Goal: Check status: Check status

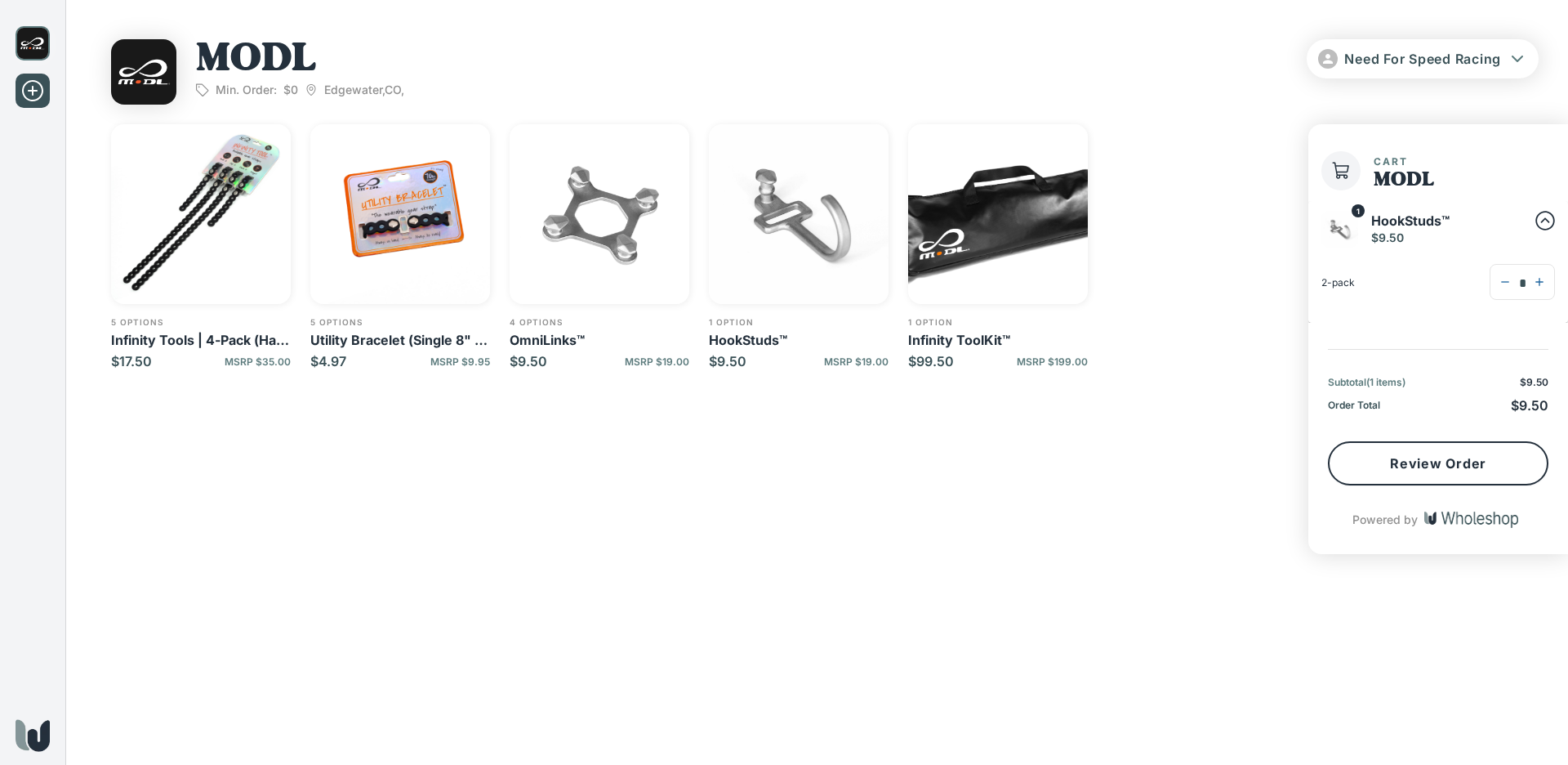
click at [1257, 311] on div "5 options Infinity Tools | 4-Pack (Half 8" & Half 16") $17.50 MSRP $35.00 5 opt…" at bounding box center [695, 246] width 1168 height 245
click at [1020, 252] on img "button" at bounding box center [997, 213] width 180 height 180
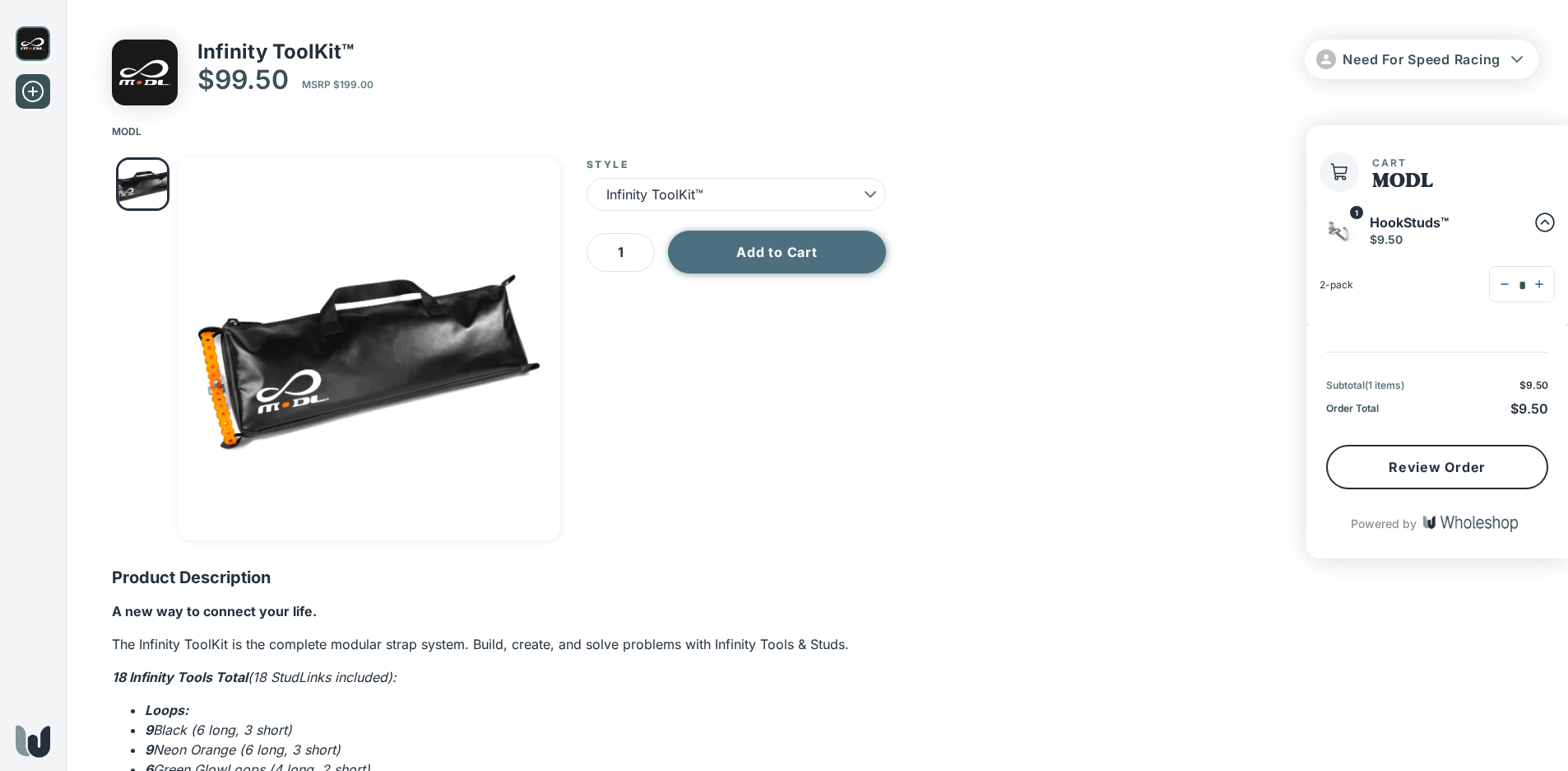
click at [820, 245] on button "Add to Cart" at bounding box center [776, 252] width 218 height 43
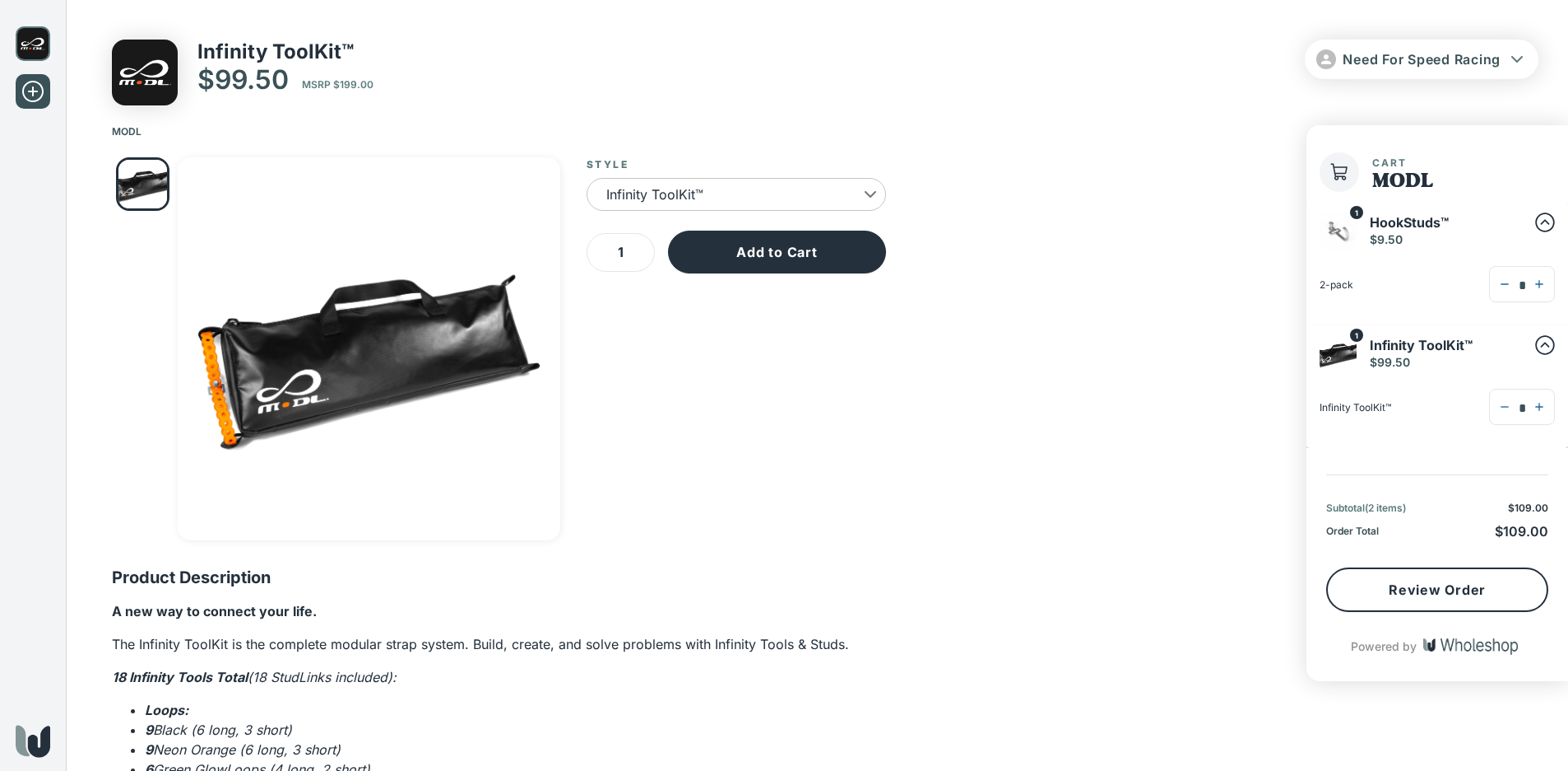
click at [740, 180] on body "**********" at bounding box center [784, 541] width 1568 height 1082
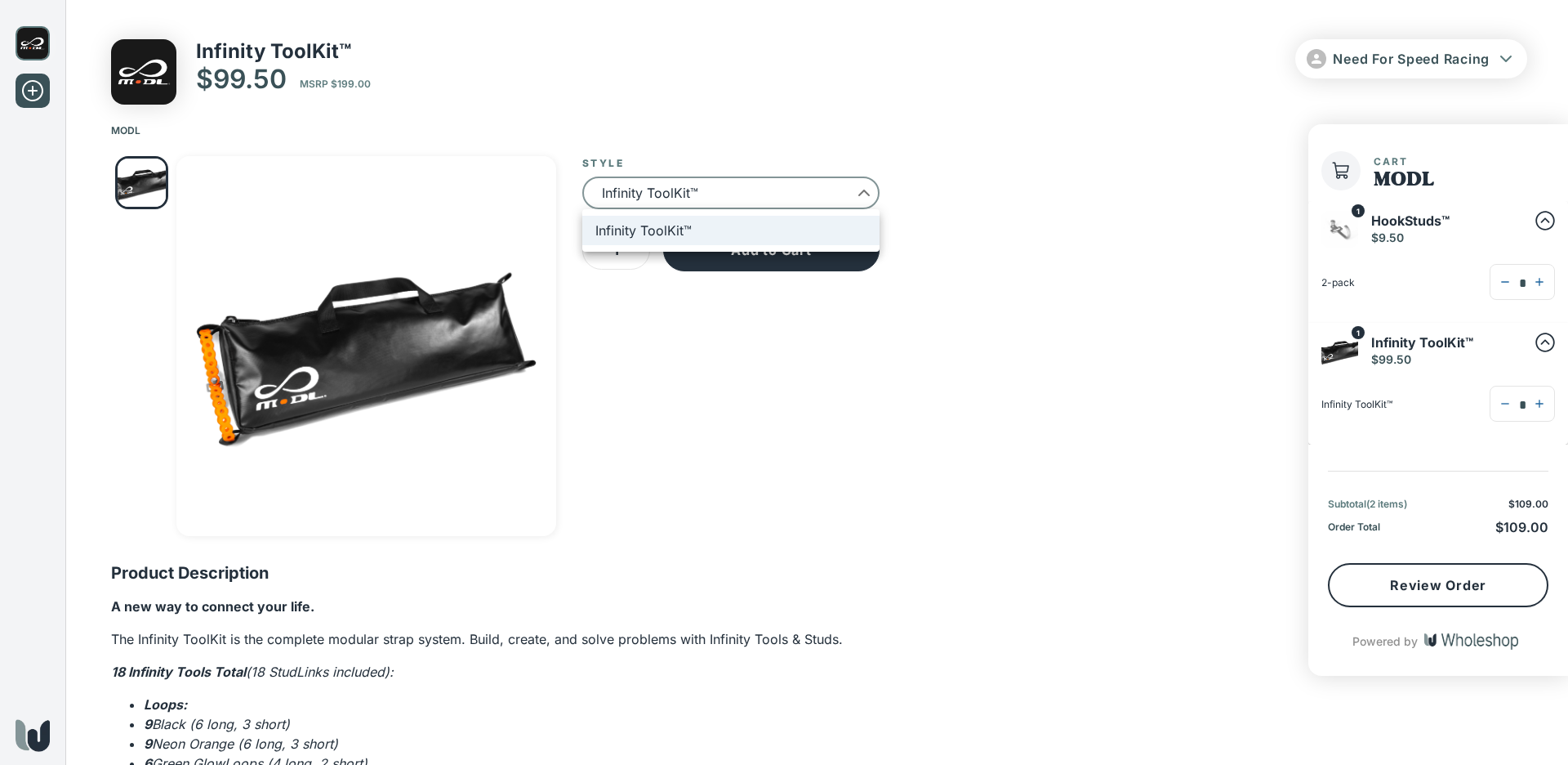
click at [999, 176] on div at bounding box center [784, 382] width 1568 height 765
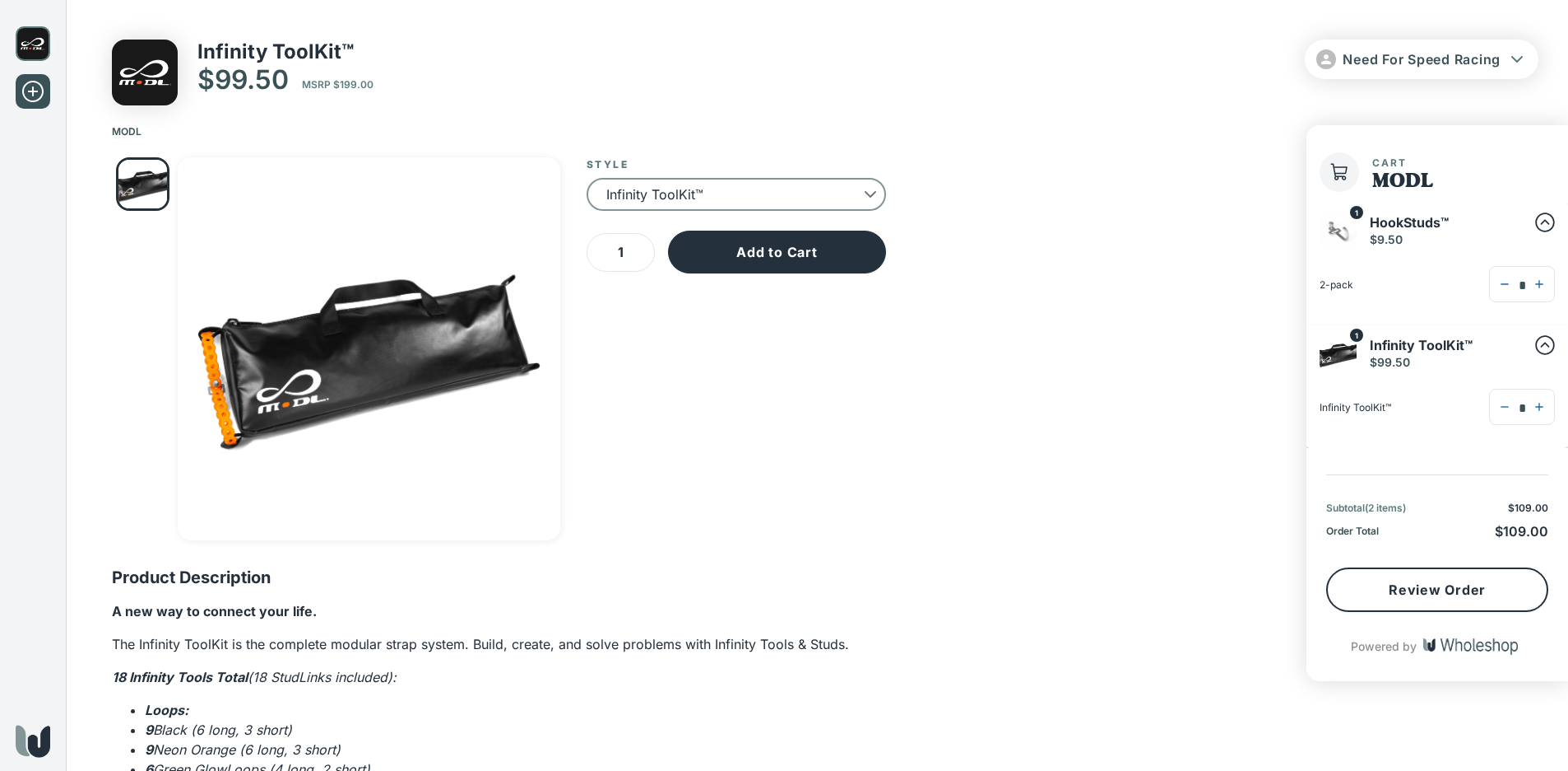
click at [1001, 372] on div "**********" at bounding box center [818, 599] width 1503 height 911
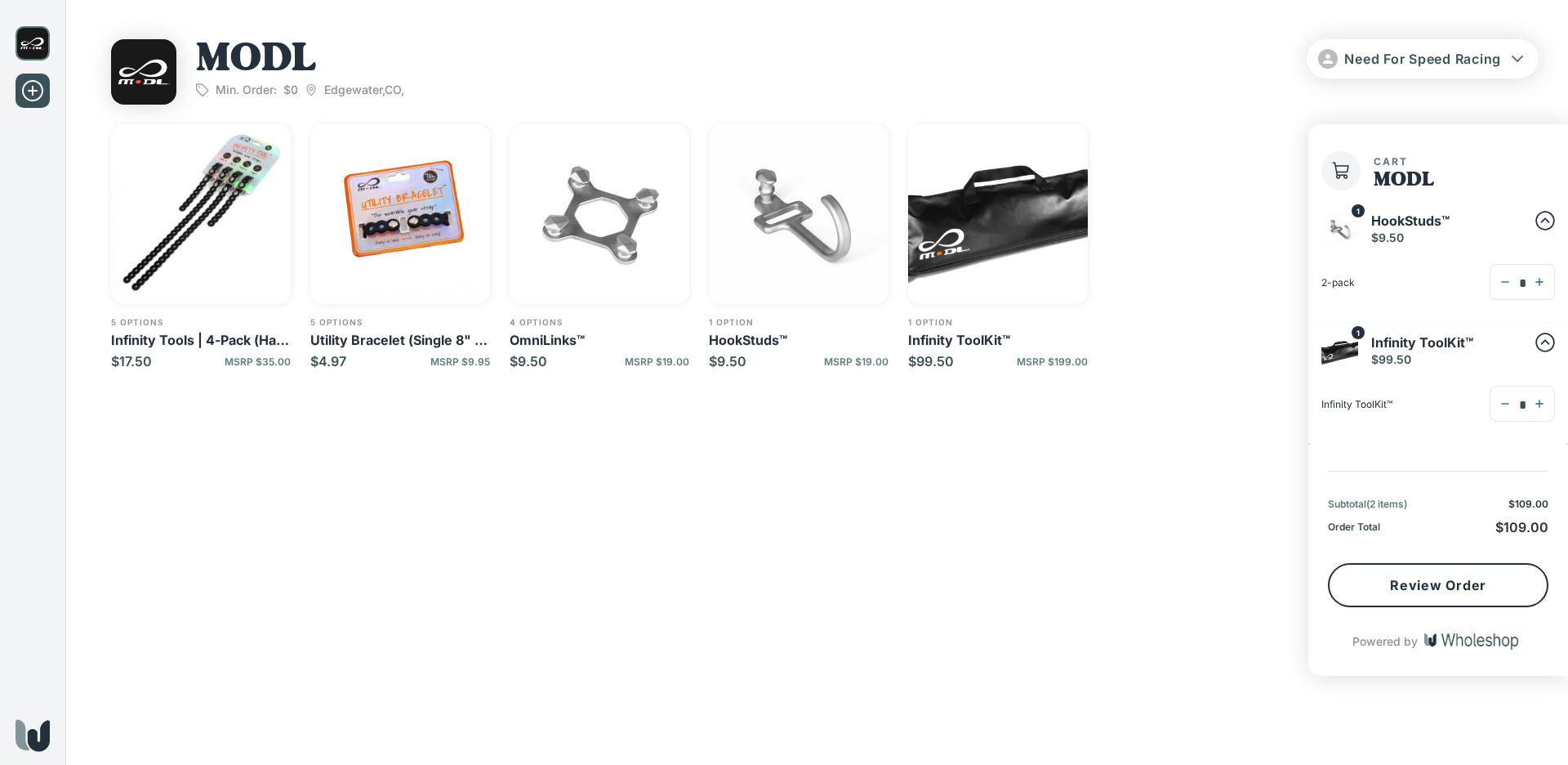
click at [184, 213] on img "button" at bounding box center [201, 213] width 180 height 180
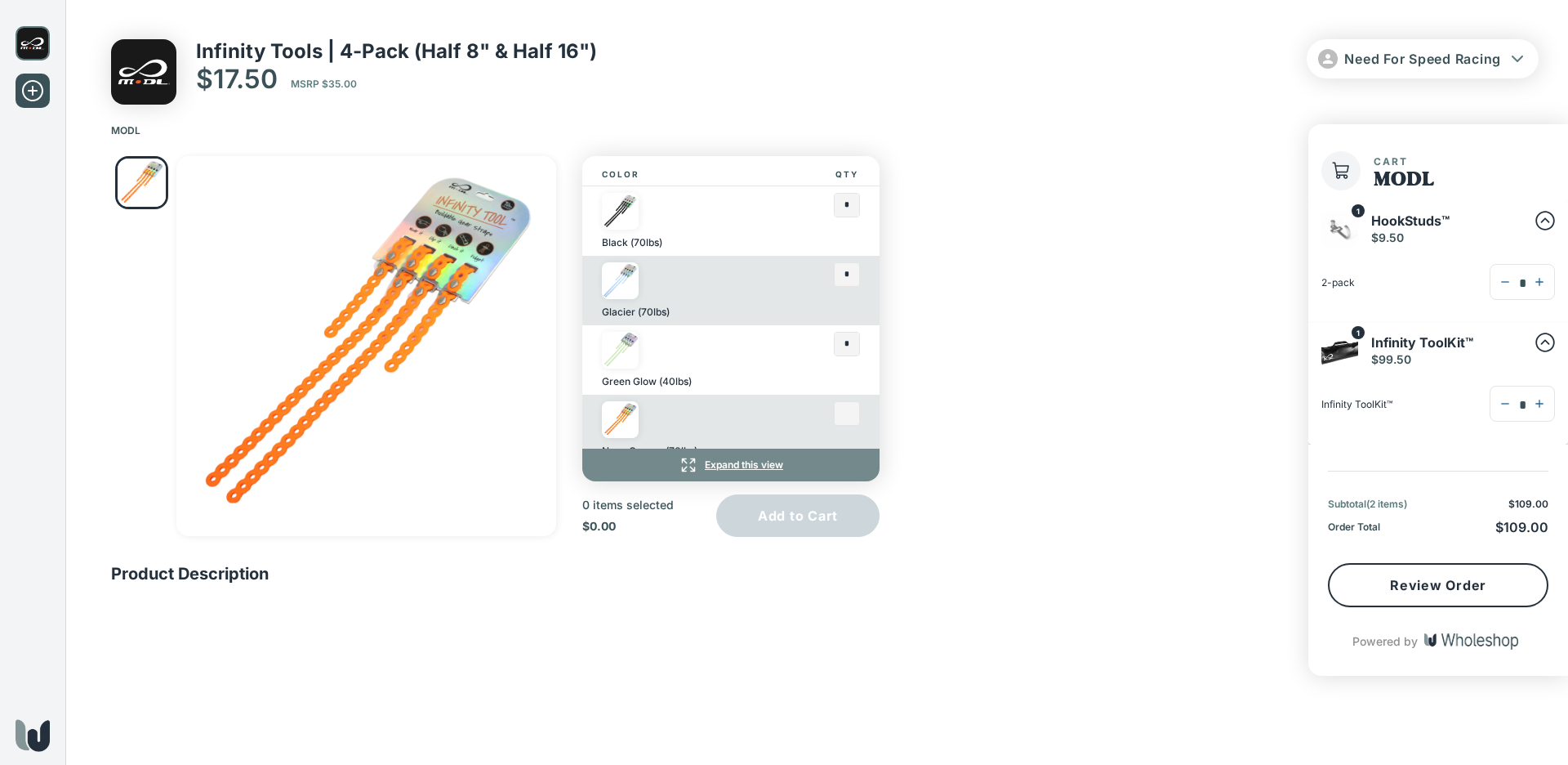
click at [835, 413] on input "text" at bounding box center [847, 413] width 25 height 23
click at [819, 502] on button "Add to Cart" at bounding box center [797, 515] width 163 height 43
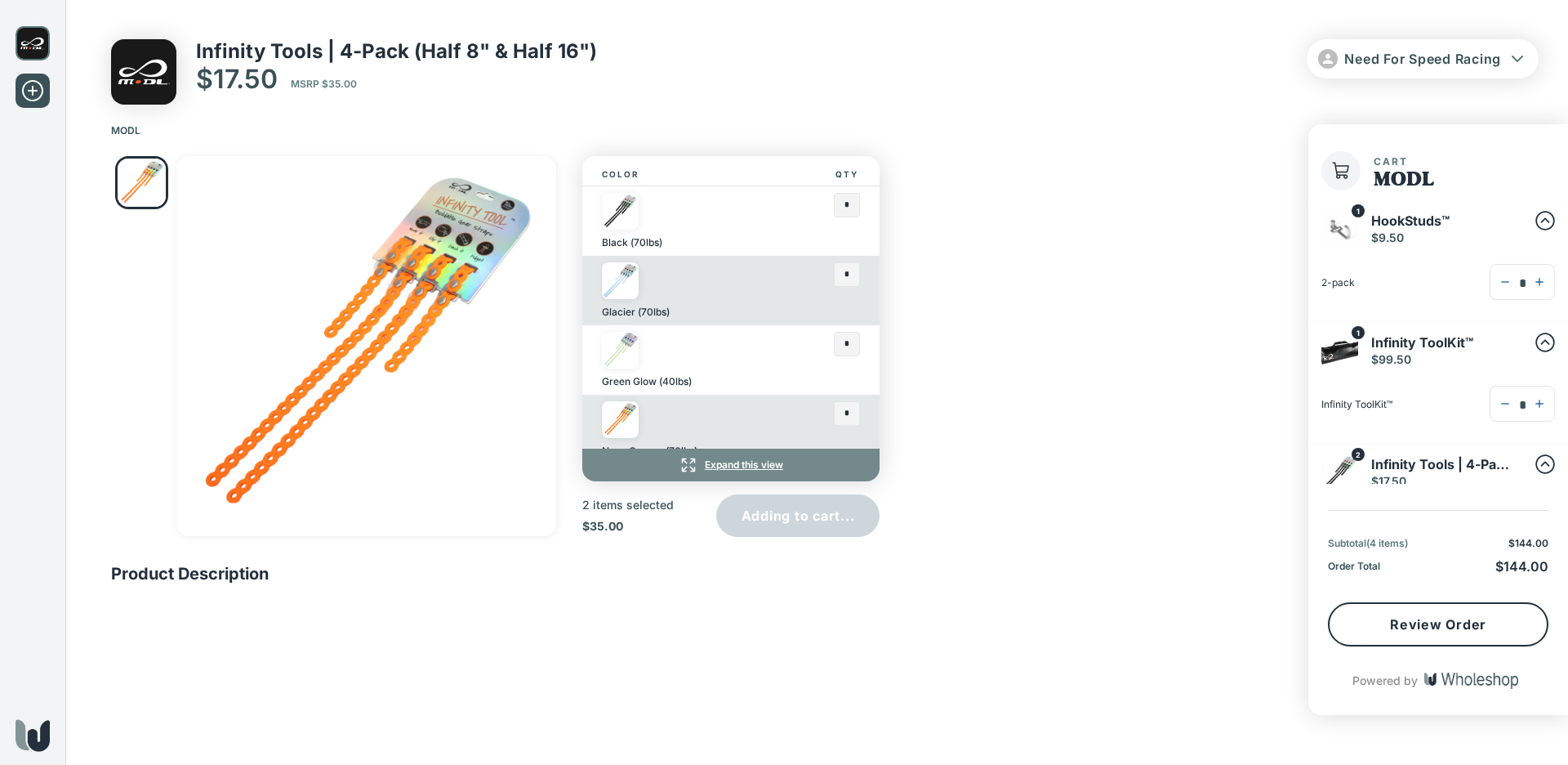
type input "*"
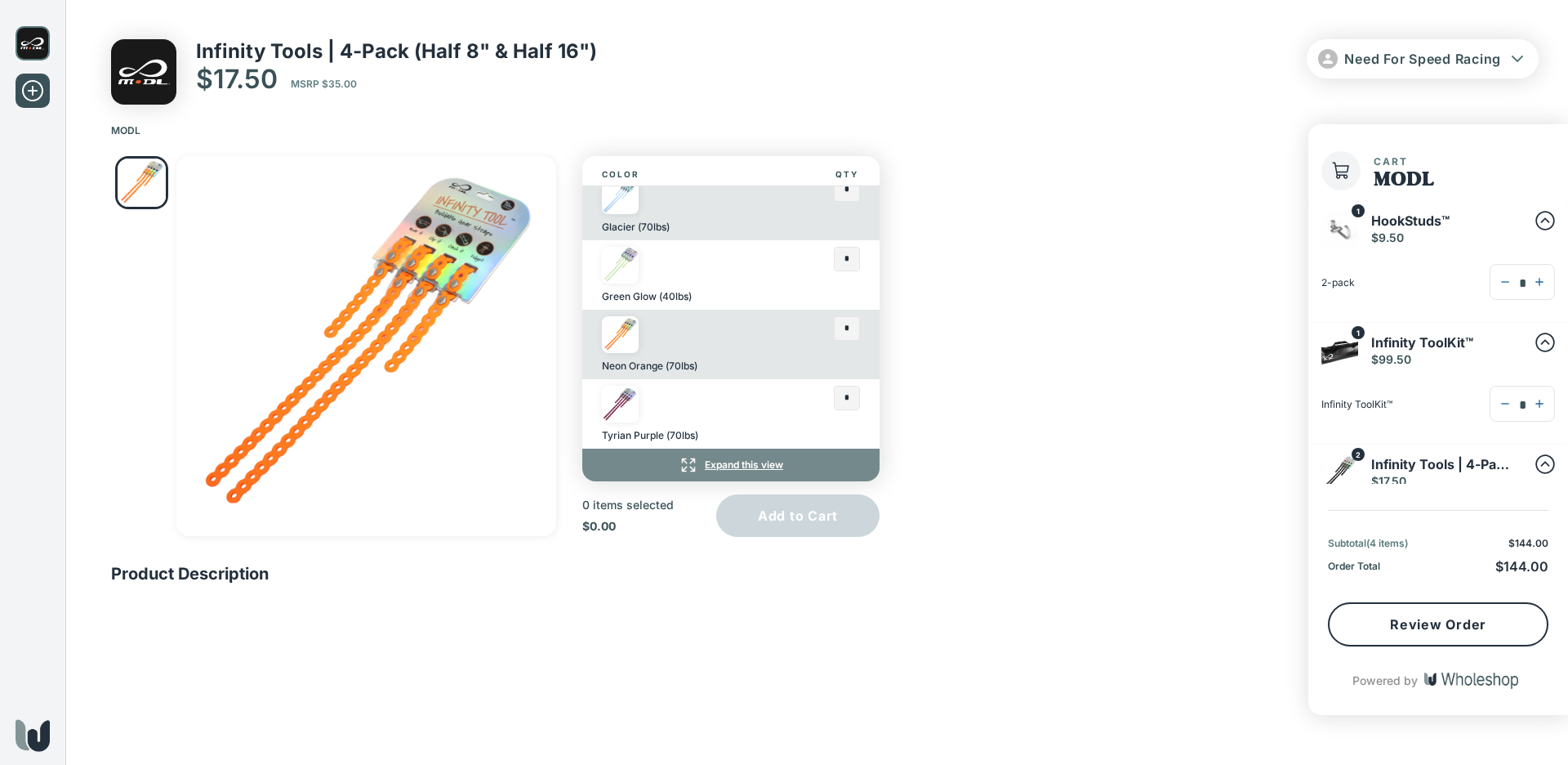
scroll to position [85, 0]
click at [1532, 272] on button "button" at bounding box center [1542, 282] width 24 height 34
type input "*"
click at [1498, 283] on icon "button" at bounding box center [1505, 282] width 13 height 13
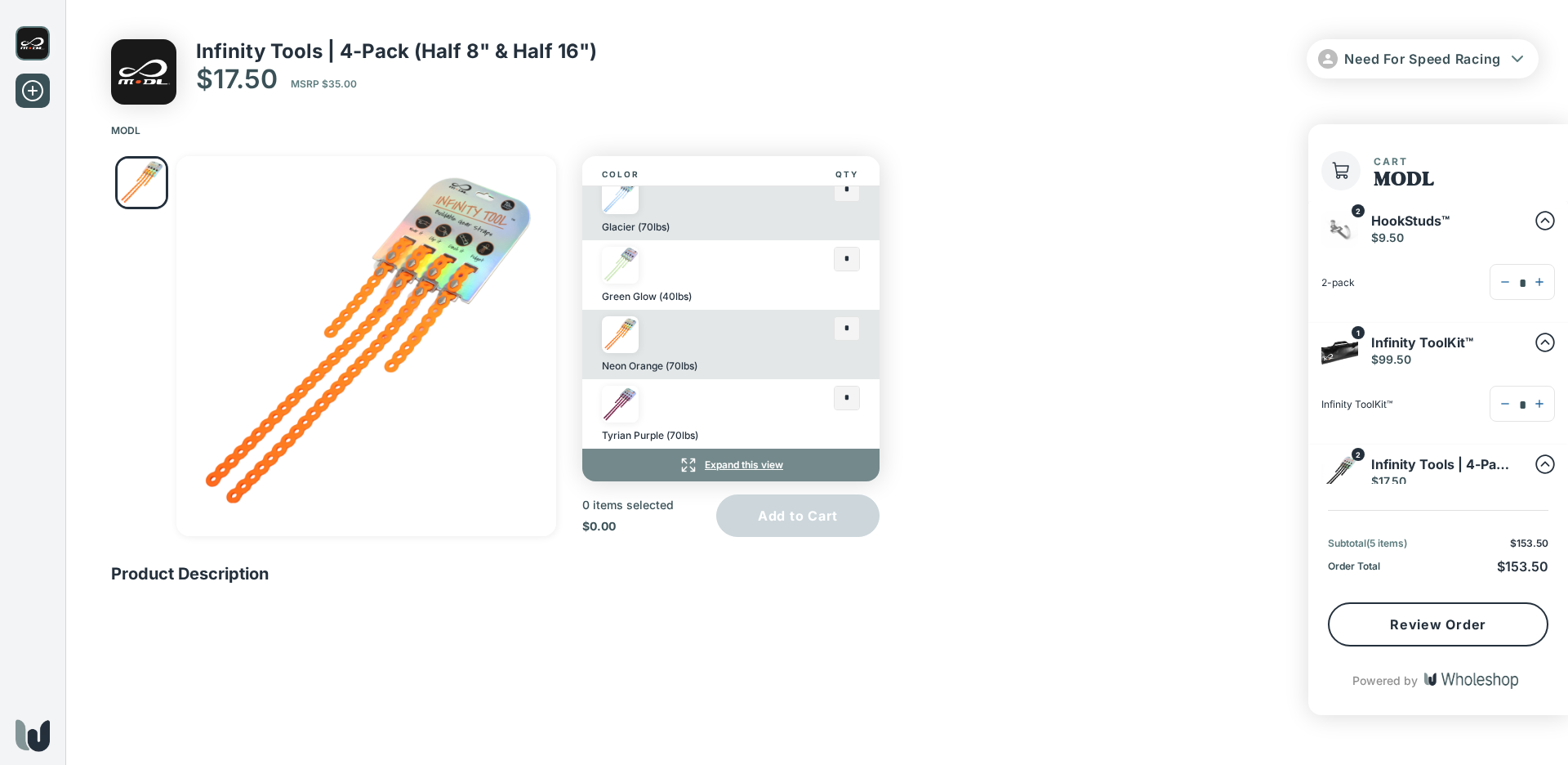
type input "*"
click at [1498, 283] on icon "button" at bounding box center [1505, 282] width 13 height 13
type input "*"
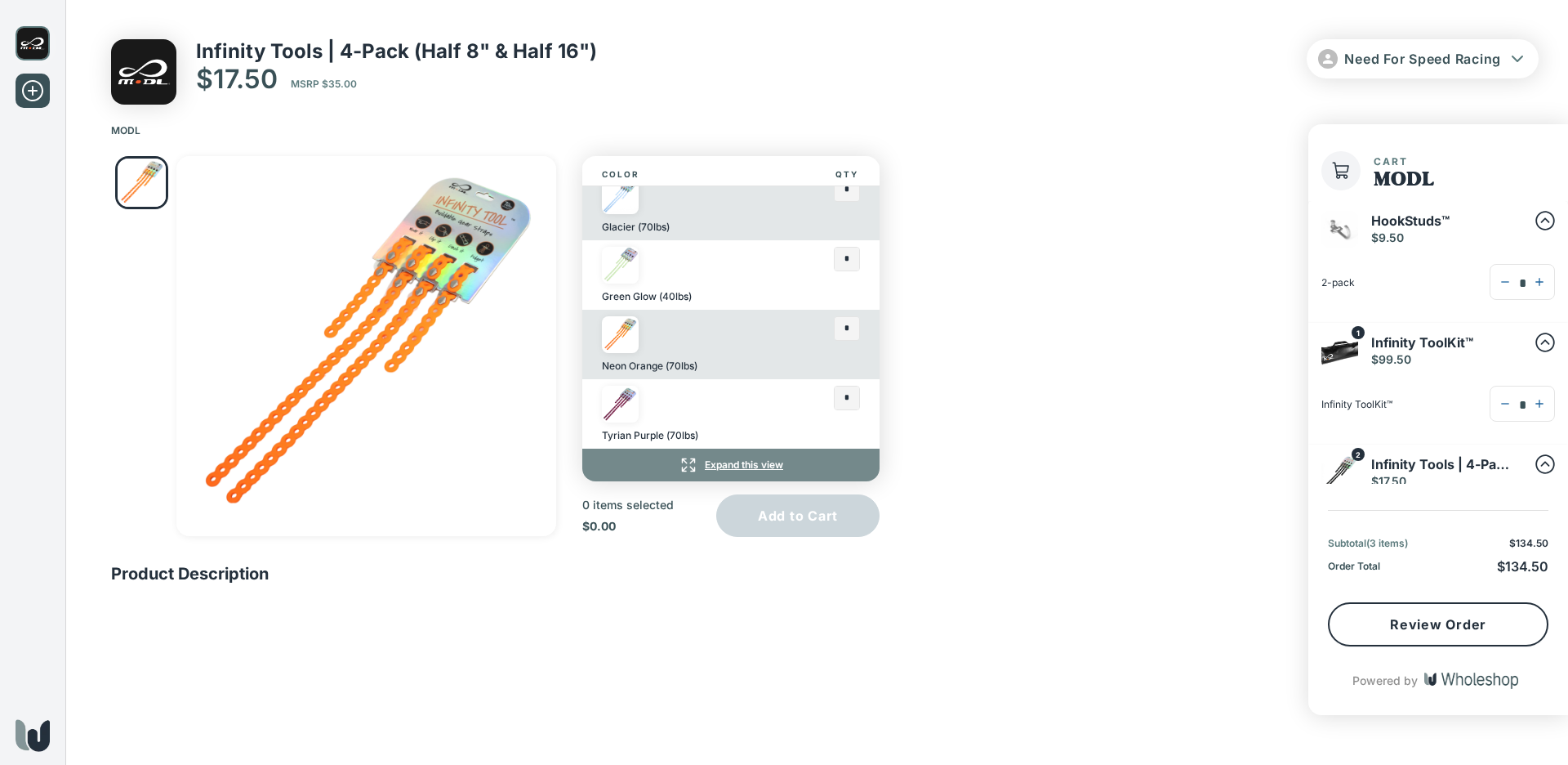
click at [1154, 302] on div "Color Qty Black (70lbs) * Glacier (70lbs) * Green Glow (40lbs) * Neon Orange (7…" at bounding box center [817, 379] width 1503 height 473
click at [1132, 109] on div "MODL" at bounding box center [817, 124] width 1503 height 38
click at [1417, 634] on button "Review Order" at bounding box center [1438, 624] width 221 height 44
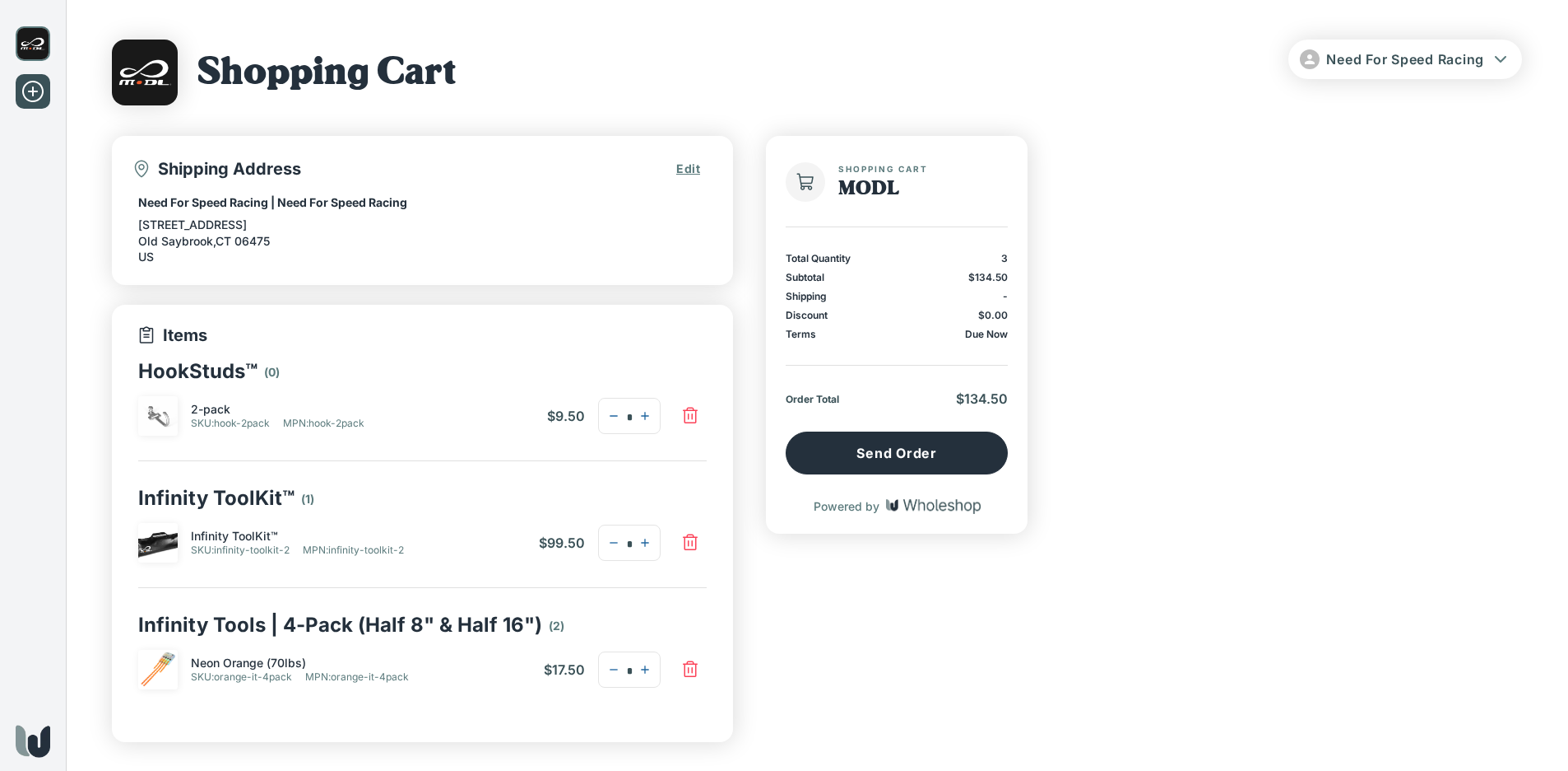
click at [696, 407] on icon "button" at bounding box center [690, 416] width 20 height 20
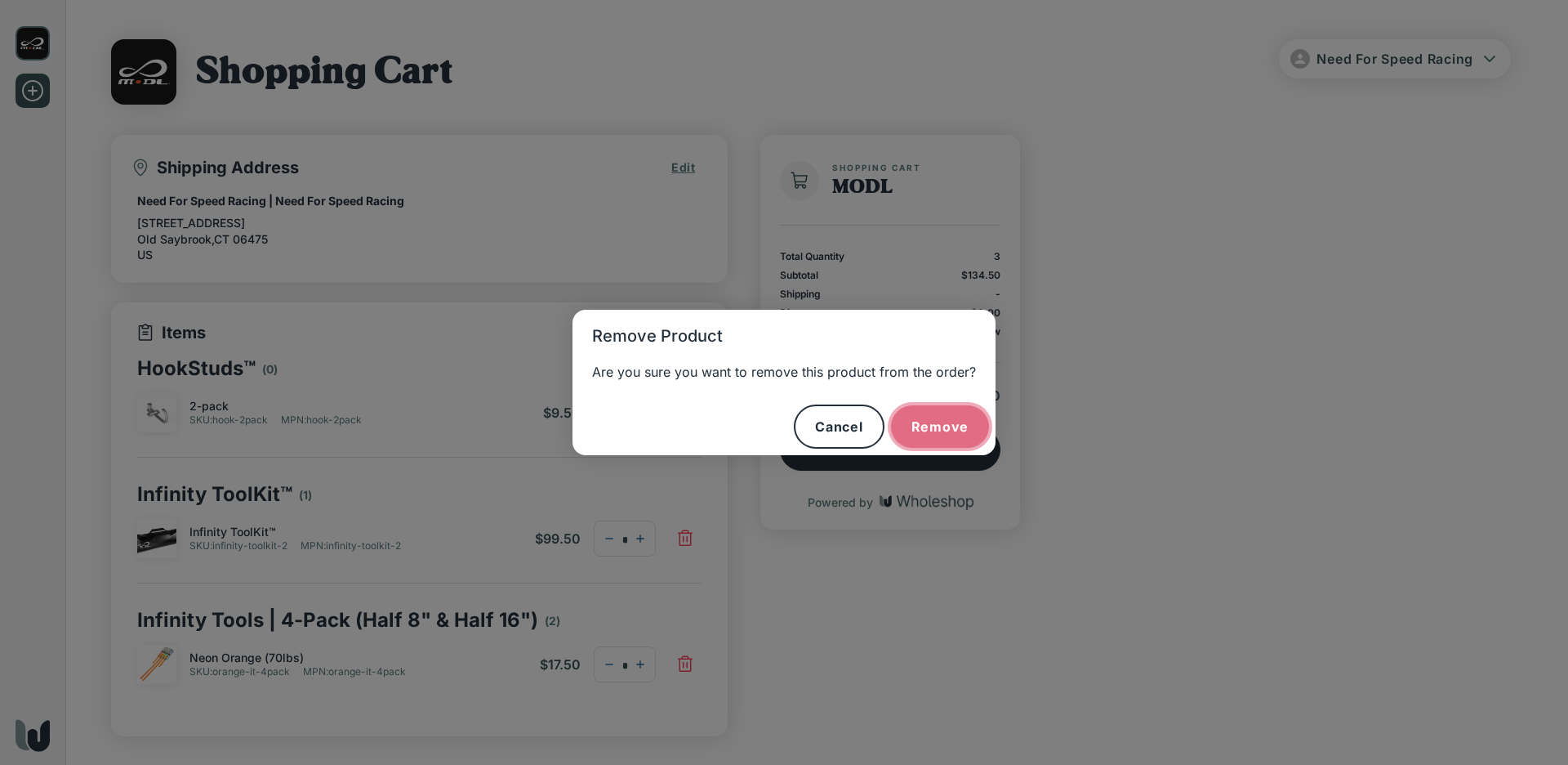
click at [946, 424] on button "Remove" at bounding box center [940, 426] width 99 height 43
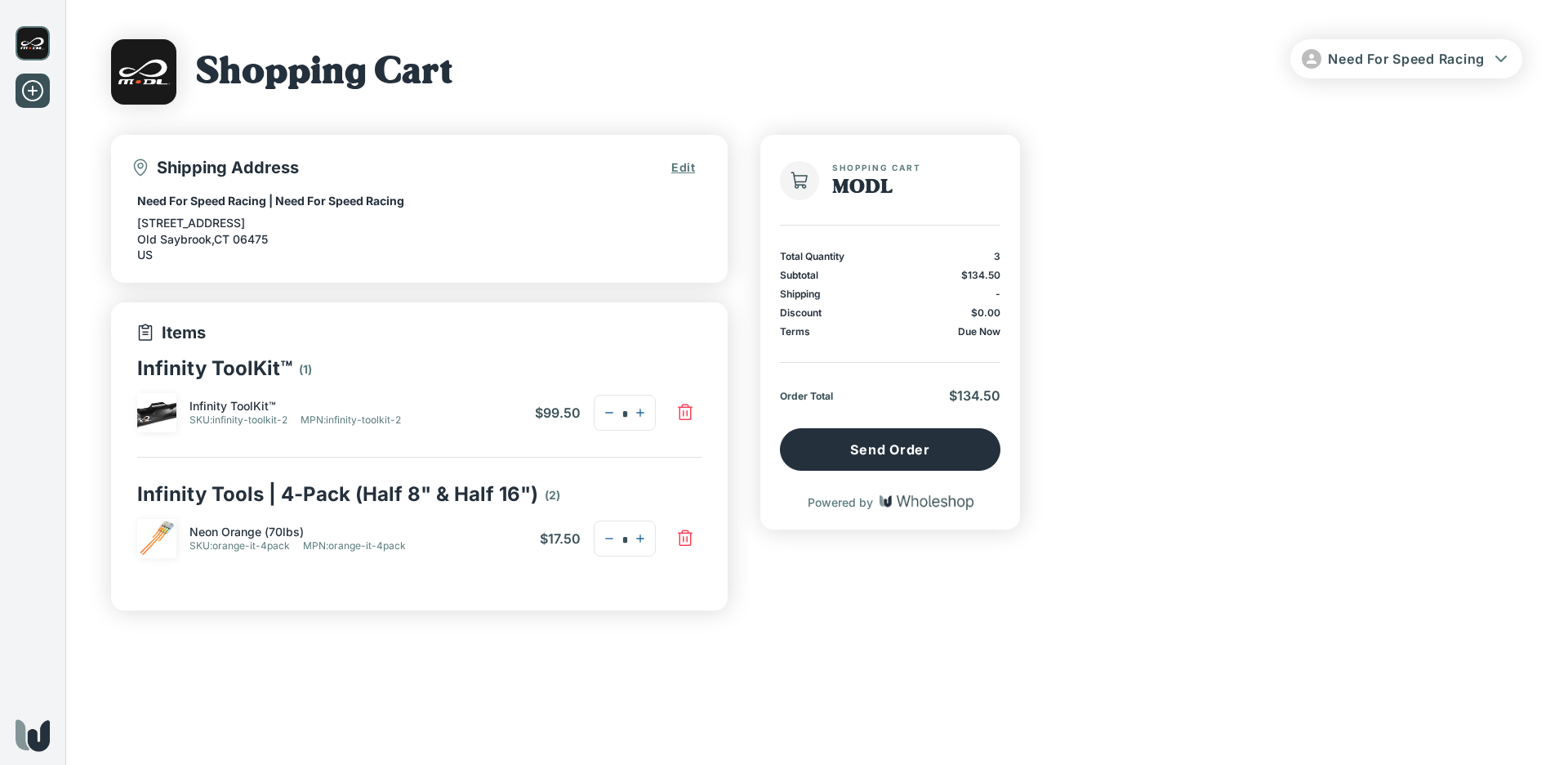
click at [1311, 404] on div "Shipping Address Edit Need For Speed Racing | Need For Speed Racing [STREET_ADD…" at bounding box center [817, 372] width 1412 height 475
click at [690, 530] on icon "button" at bounding box center [685, 538] width 20 height 20
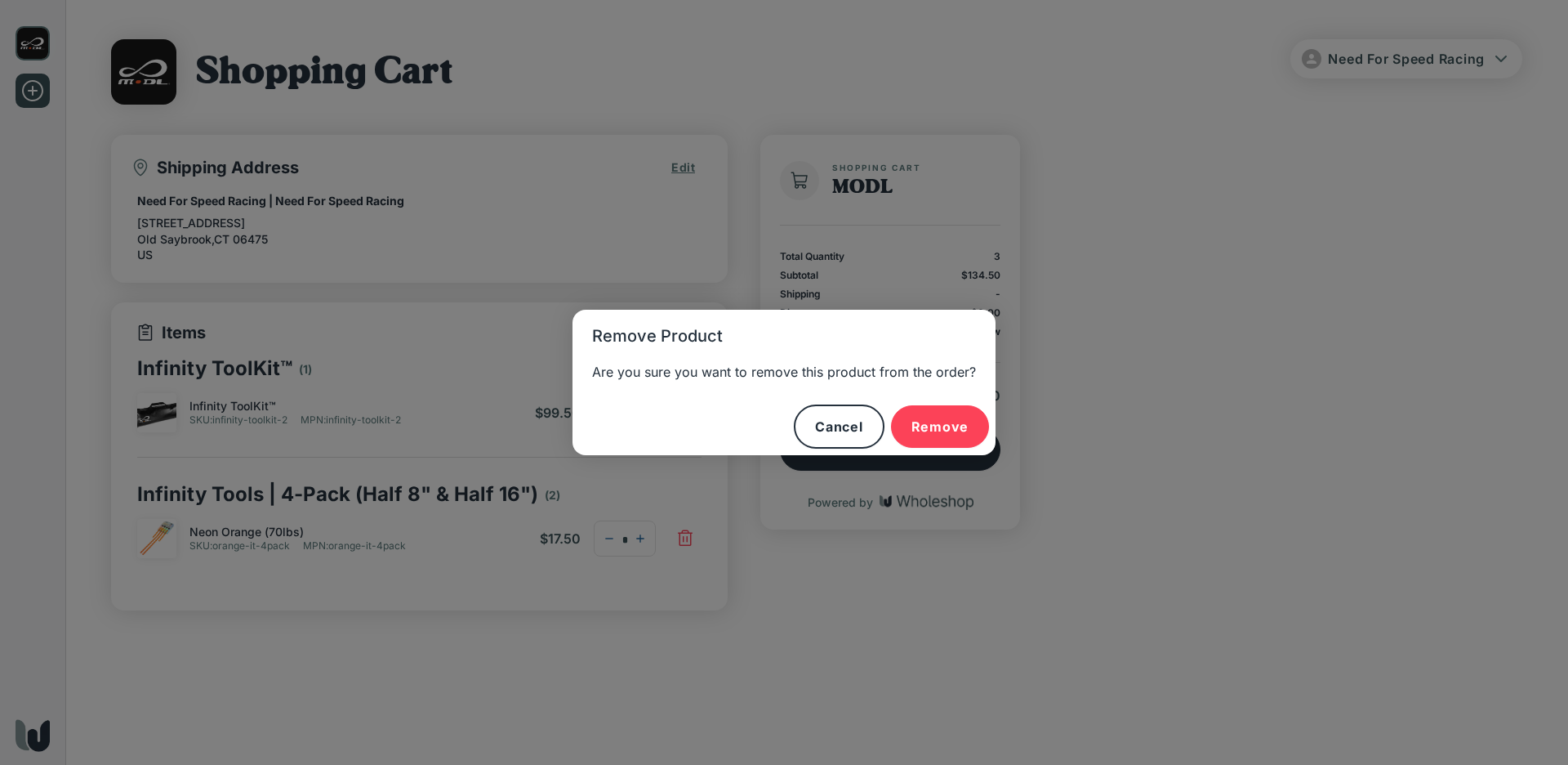
click at [1056, 608] on div "Remove Product Are you sure you want to remove this product from the order? Can…" at bounding box center [784, 382] width 1568 height 765
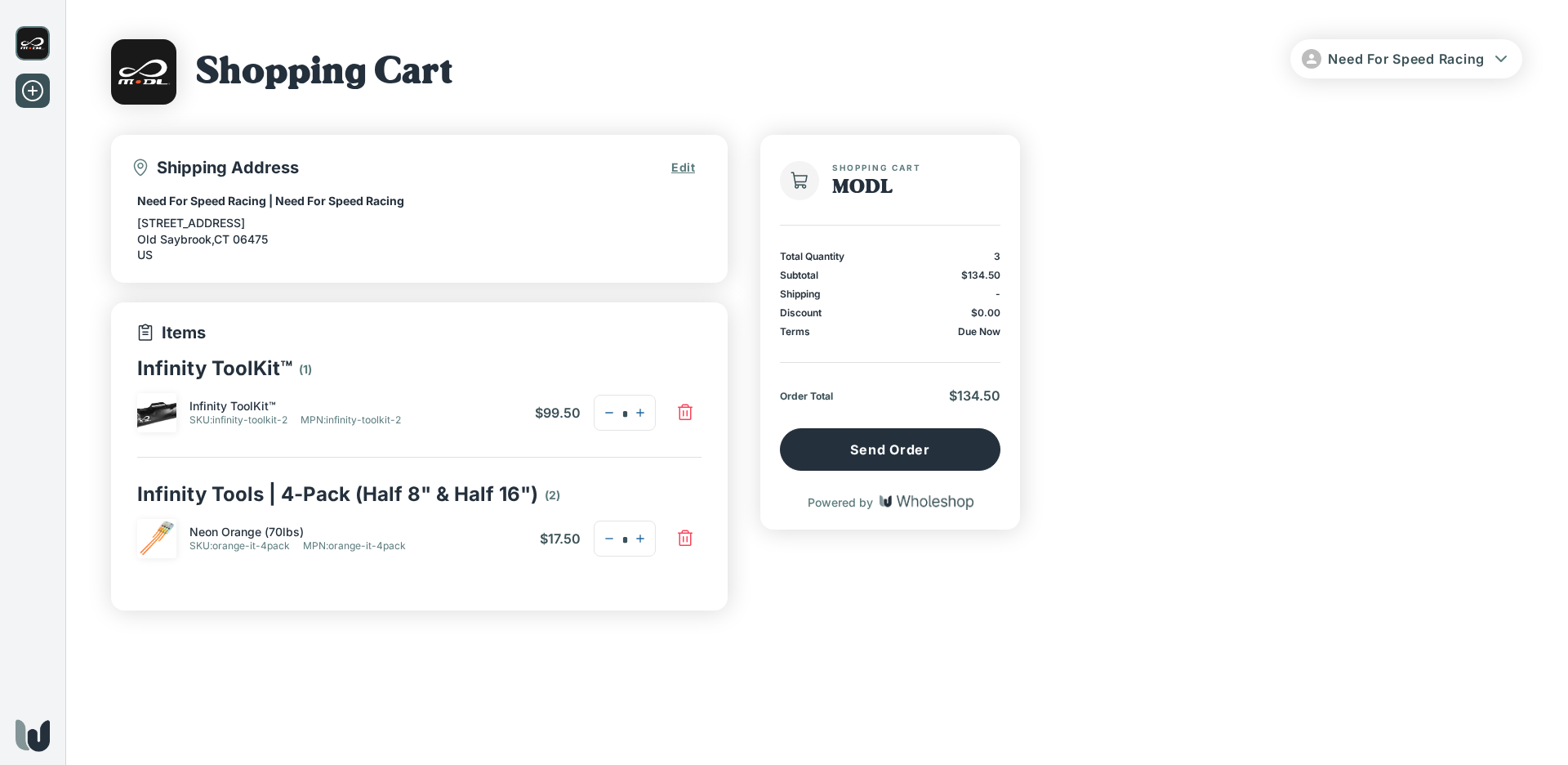
click at [972, 581] on div "Shopping Cart MODL Total Quantity 3 Subtotal $134.50 Shipping - Discount $0.00 …" at bounding box center [890, 372] width 260 height 475
click at [689, 533] on icon "button" at bounding box center [685, 538] width 20 height 20
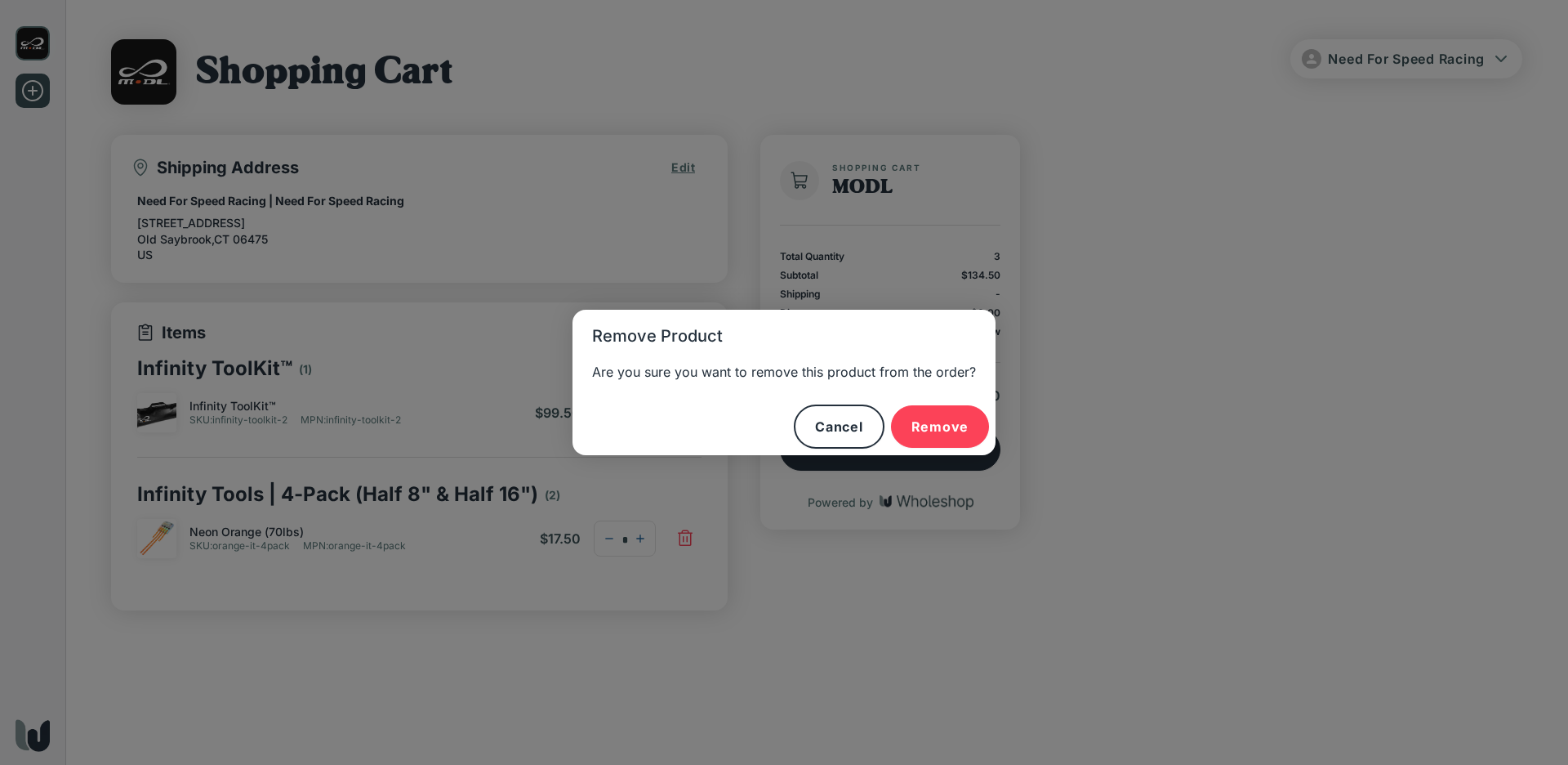
click at [970, 393] on div "Are you sure you want to remove this product from the order?" at bounding box center [784, 380] width 423 height 36
click at [949, 413] on button "Remove" at bounding box center [940, 426] width 99 height 43
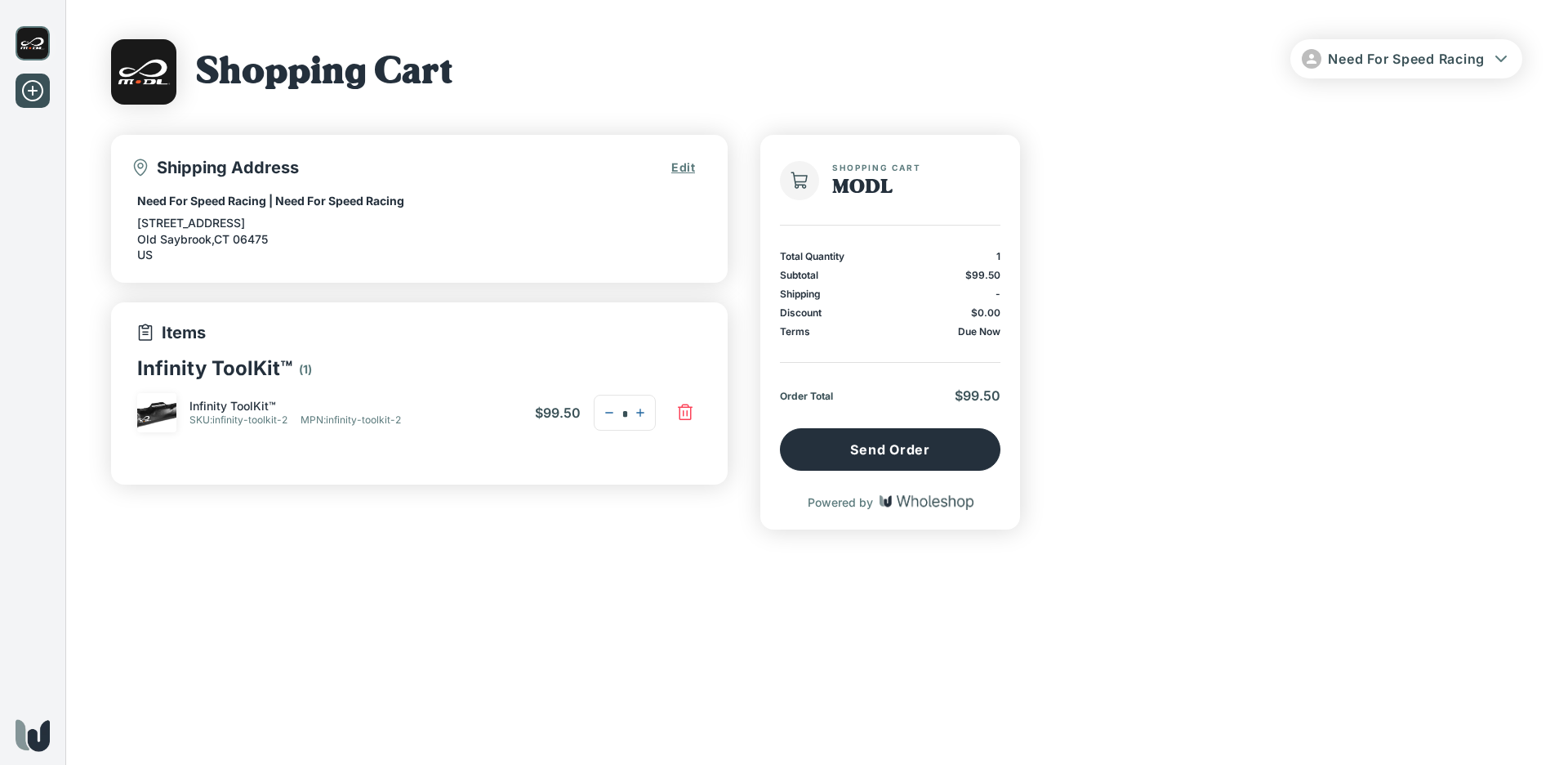
click at [1380, 50] on span "Need For Speed Racing" at bounding box center [1406, 58] width 157 height 16
click at [1390, 148] on li "All Orders" at bounding box center [1404, 149] width 168 height 30
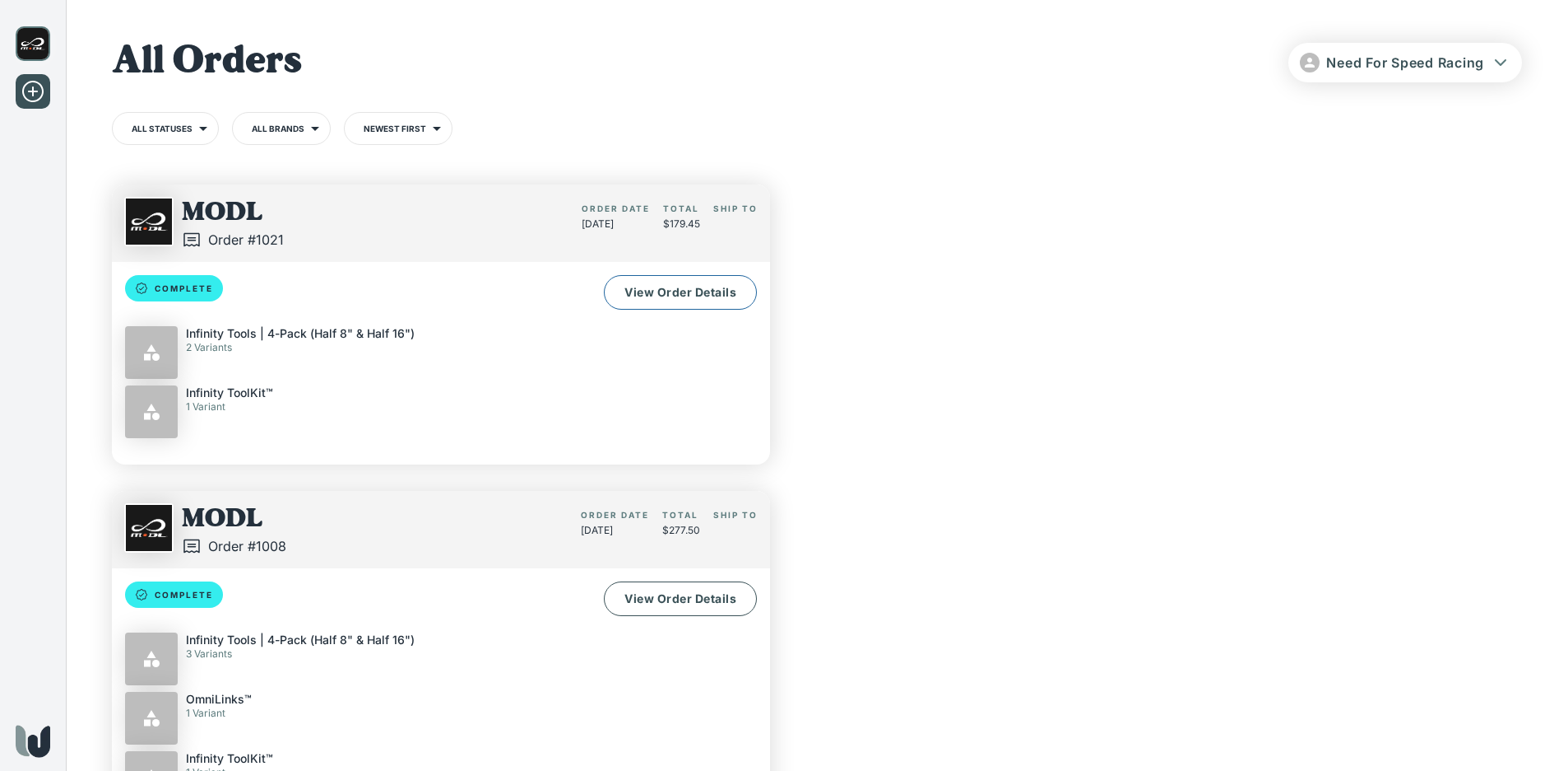
click at [685, 298] on link "View Order Details" at bounding box center [679, 292] width 153 height 35
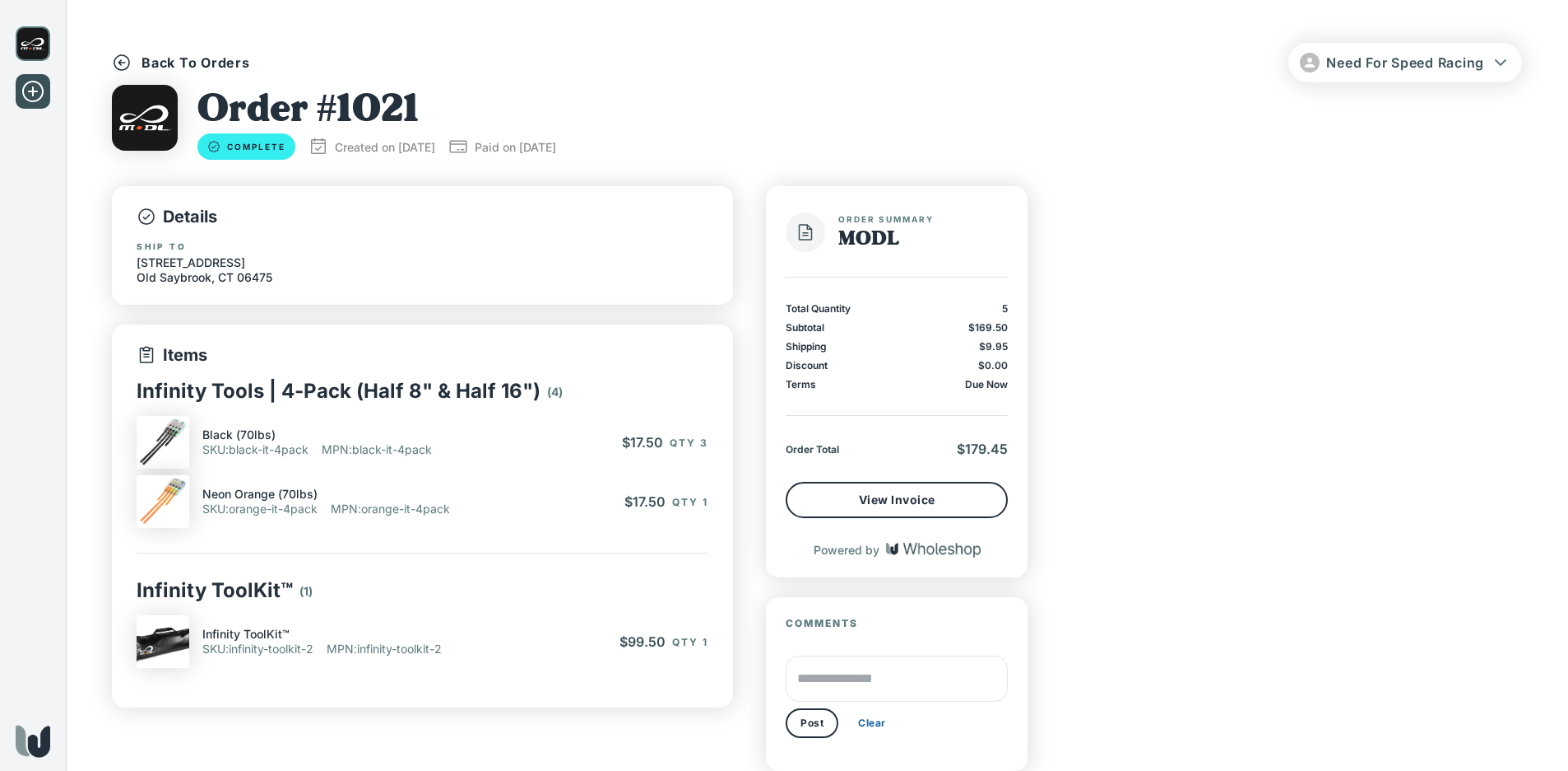
click at [1214, 202] on div "Details Ship to [STREET_ADDRESS] Items Infinity Tools | 4-Pack (Half 8" & Half …" at bounding box center [818, 478] width 1411 height 585
click at [1144, 95] on div "Order # 1021 Complete Created on [DATE] Paid on [DATE]" at bounding box center [818, 122] width 1411 height 75
click at [1223, 271] on div "Details Ship to [STREET_ADDRESS] Items Infinity Tools | 4-Pack (Half 8" & Half …" at bounding box center [818, 478] width 1411 height 585
click at [31, 43] on img at bounding box center [33, 43] width 35 height 35
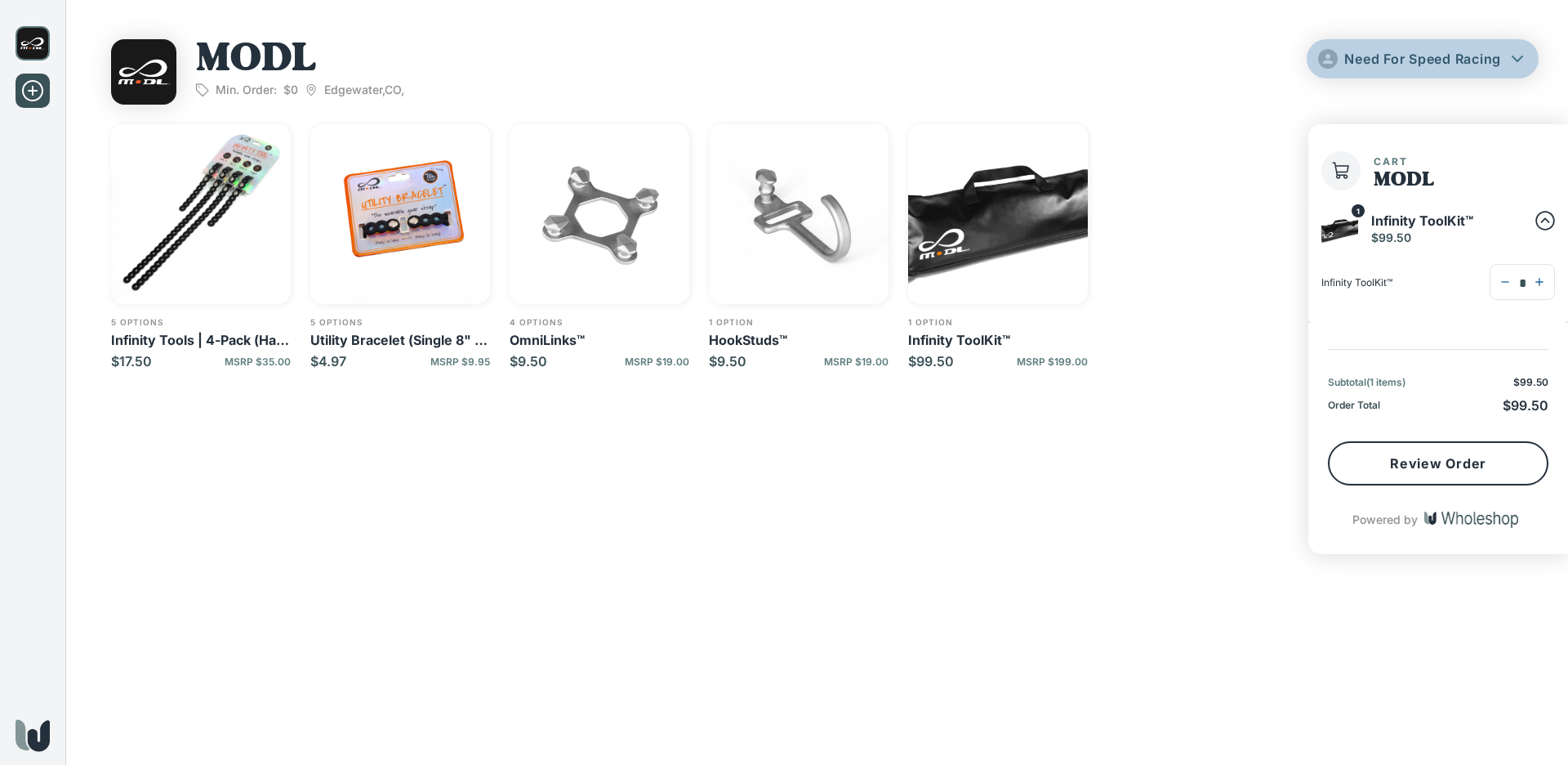
click at [1410, 48] on button "Need For Speed Racing" at bounding box center [1423, 58] width 232 height 39
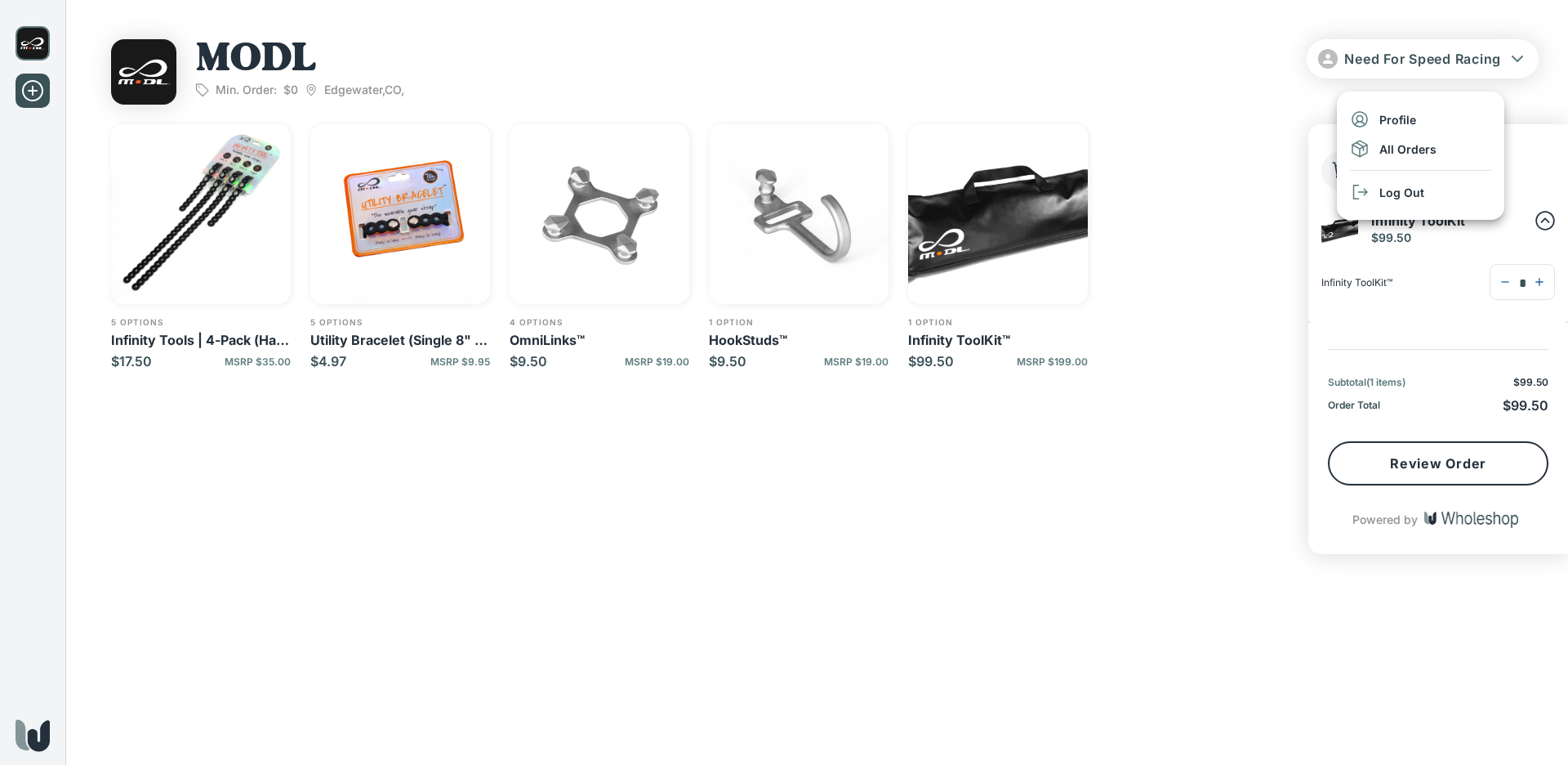
click at [1395, 151] on li "All Orders" at bounding box center [1421, 149] width 168 height 30
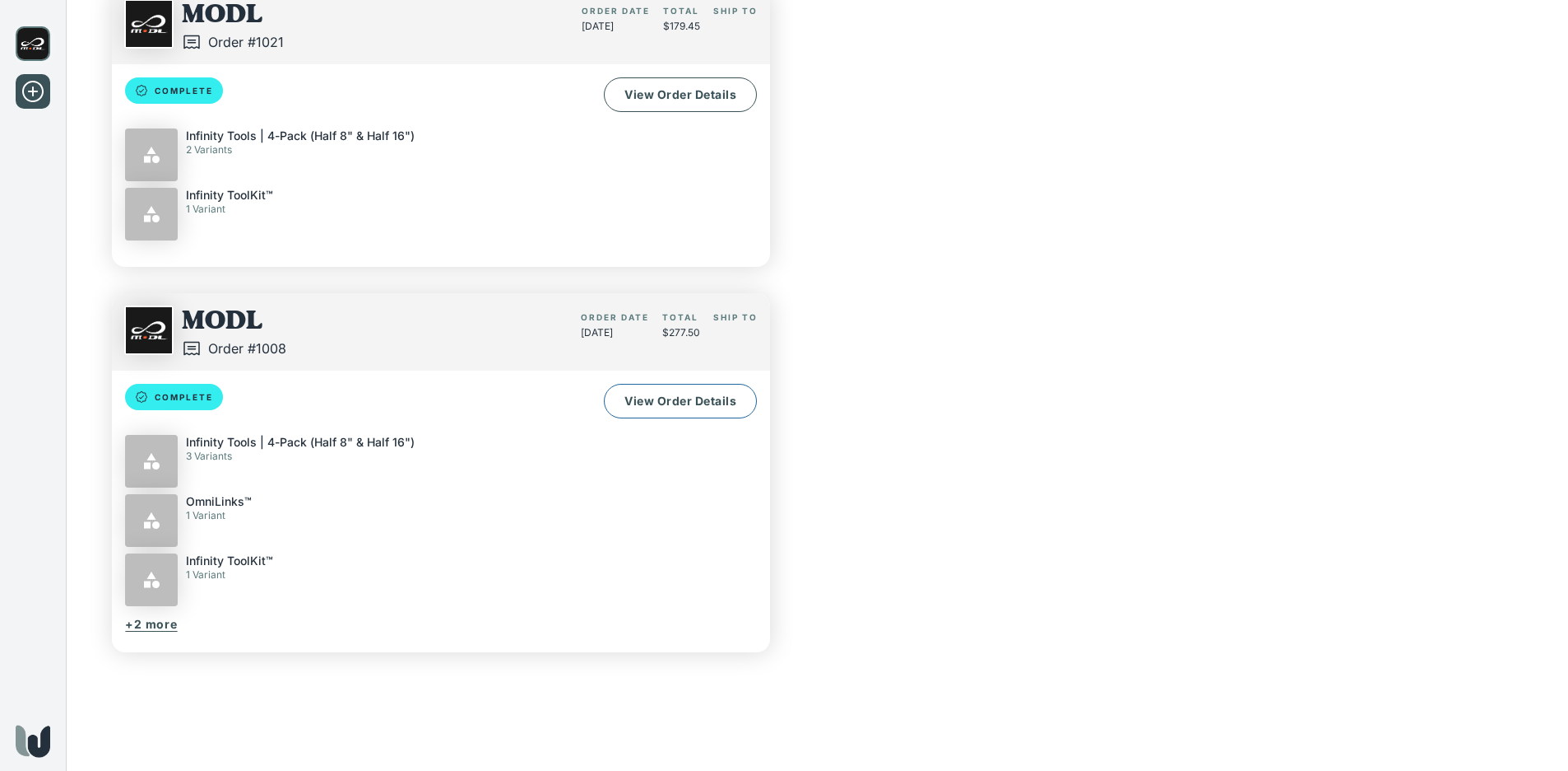
scroll to position [198, 0]
click at [683, 399] on link "View Order Details" at bounding box center [679, 401] width 153 height 35
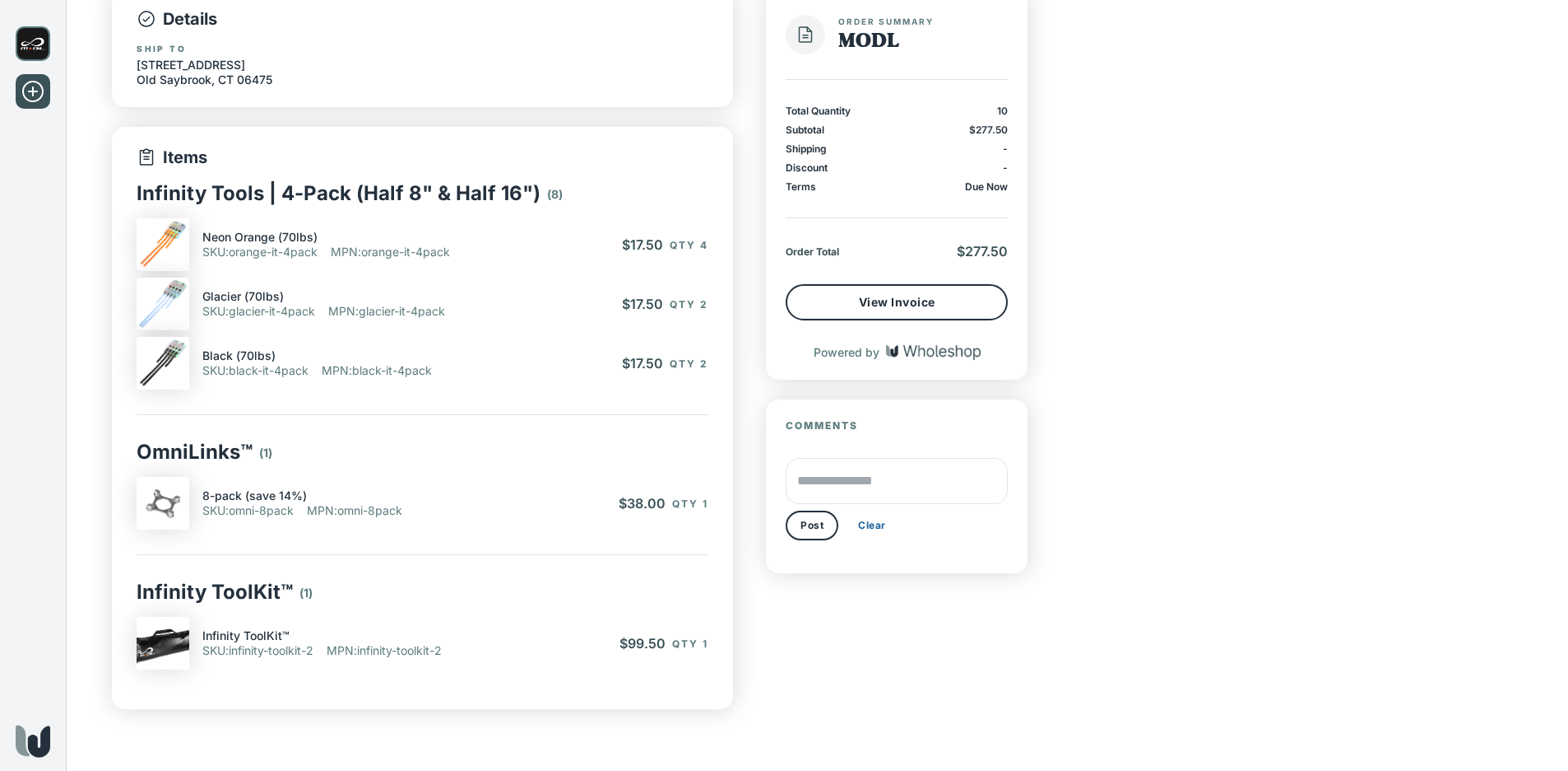
click at [1278, 234] on div "Details Ship to [STREET_ADDRESS] Items Infinity Tools | 4-Pack (Half 8" & Half …" at bounding box center [818, 349] width 1411 height 720
